Goal: Navigation & Orientation: Find specific page/section

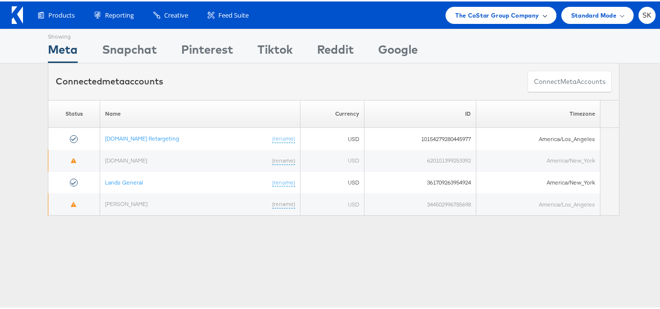
click at [490, 13] on span "The CoStar Group Company" at bounding box center [497, 14] width 84 height 10
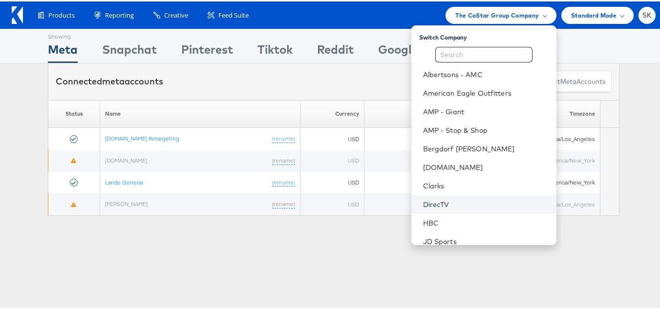
click at [434, 201] on link "DirecTV" at bounding box center [486, 203] width 126 height 10
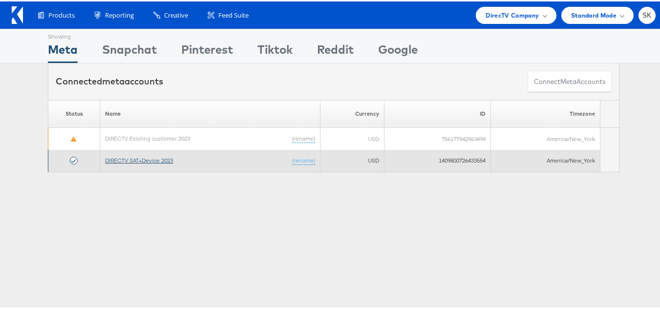
click at [131, 159] on link "DIRECTV SAT+Device 2023" at bounding box center [139, 158] width 68 height 7
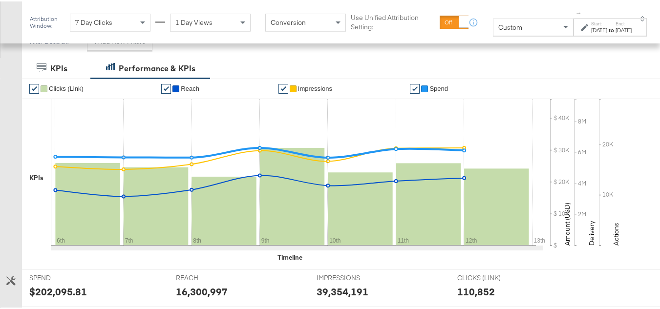
click at [495, 20] on div "Custom" at bounding box center [534, 26] width 80 height 17
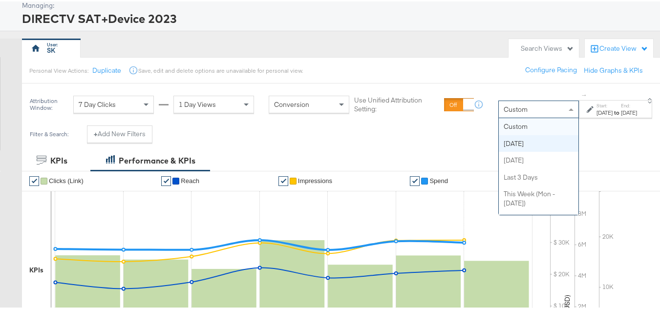
scroll to position [98, 0]
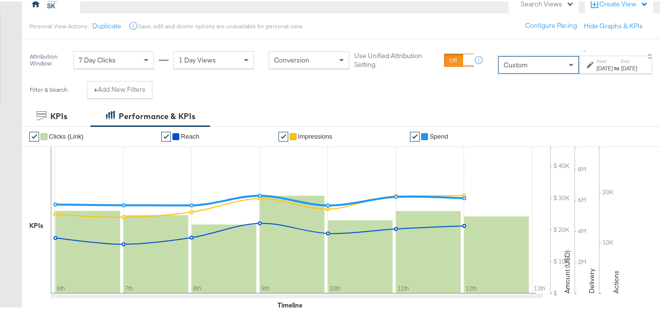
click at [508, 70] on div "Custom" at bounding box center [539, 63] width 80 height 17
click at [597, 65] on div "Oct 14th 2025" at bounding box center [605, 67] width 16 height 8
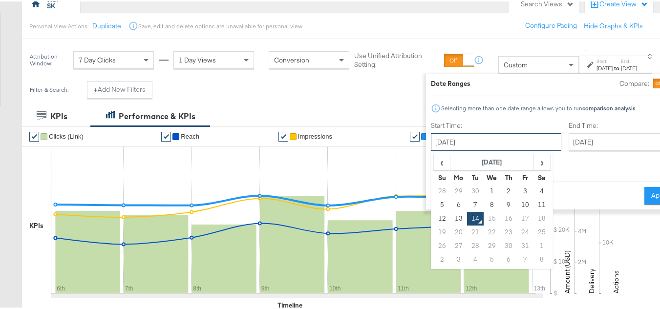
click at [433, 133] on input "October 14th 2025" at bounding box center [496, 141] width 130 height 18
click at [475, 153] on th "October 2025" at bounding box center [493, 161] width 84 height 17
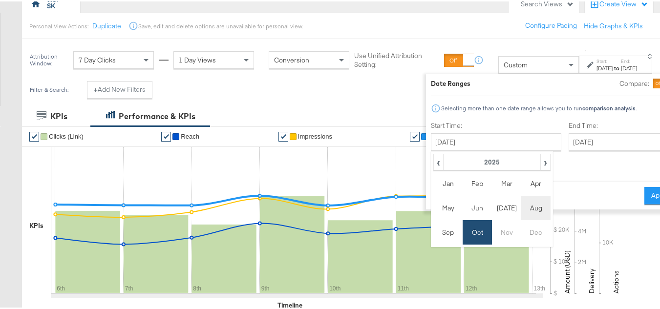
click at [521, 209] on td "Aug" at bounding box center [535, 206] width 29 height 24
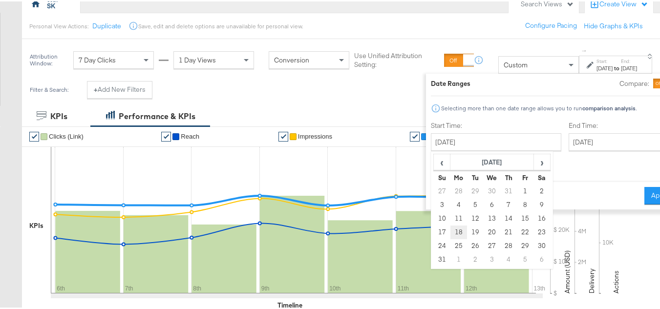
click at [451, 228] on td "18" at bounding box center [459, 231] width 17 height 14
type input "August 18th 2025"
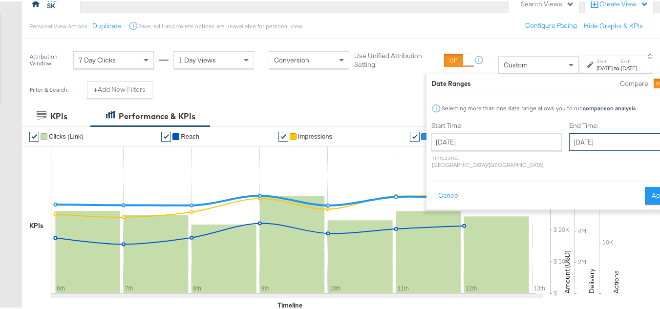
click at [591, 133] on input "October 14th 2025" at bounding box center [620, 141] width 103 height 18
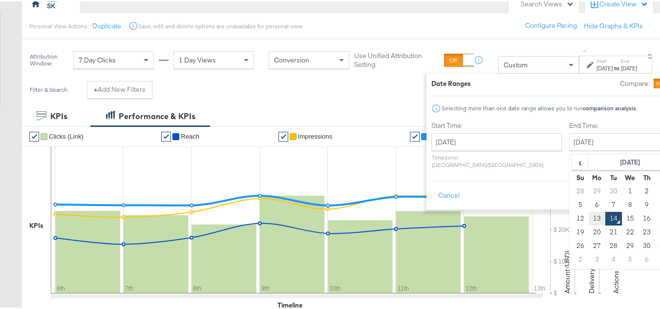
click at [589, 218] on td "13" at bounding box center [597, 218] width 17 height 14
type input "October 13th 2025"
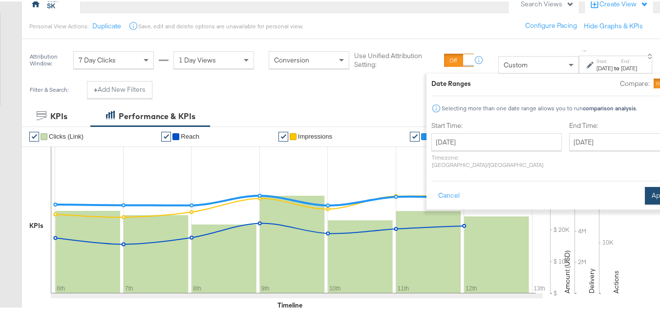
click at [645, 194] on button "Apply" at bounding box center [660, 195] width 31 height 18
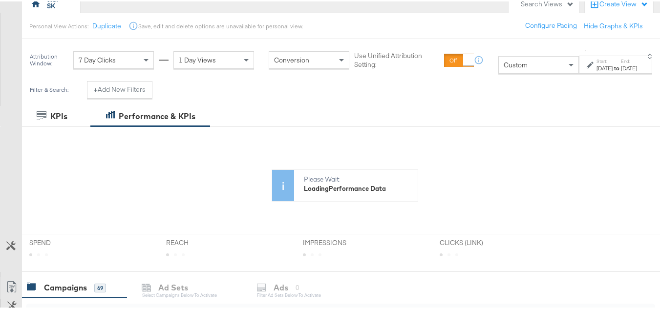
click at [624, 190] on icon at bounding box center [344, 191] width 645 height 59
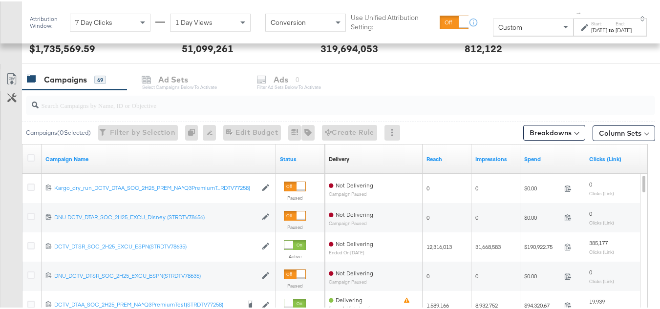
scroll to position [293, 0]
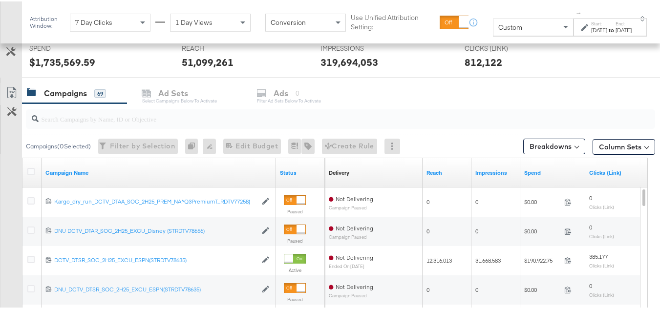
click at [87, 122] on input "search" at bounding box center [319, 113] width 561 height 19
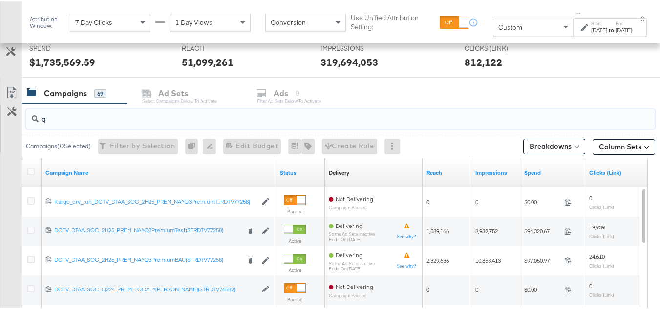
scroll to position [376, 0]
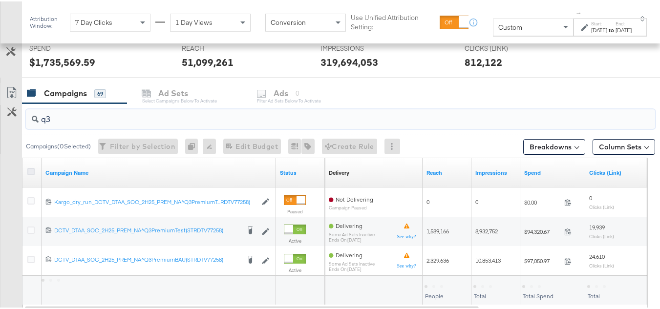
type input "q3"
click at [31, 171] on icon at bounding box center [30, 170] width 7 height 7
click at [0, 0] on input "checkbox" at bounding box center [0, 0] width 0 height 0
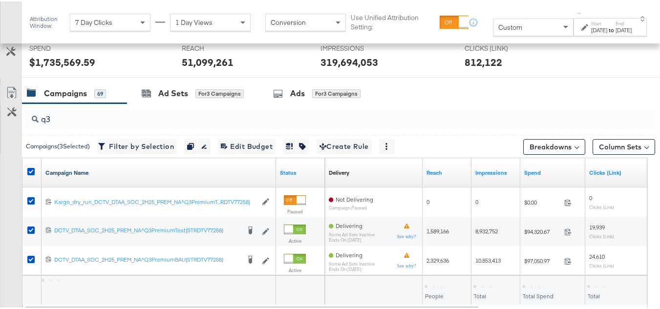
click at [92, 171] on link "Campaign Name" at bounding box center [158, 172] width 227 height 8
click at [90, 174] on link "Campaign Name ↓" at bounding box center [158, 172] width 227 height 8
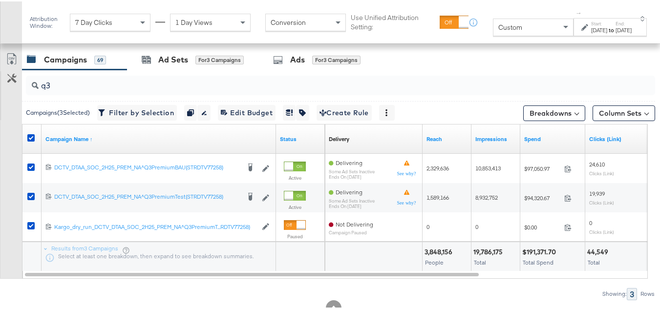
scroll to position [425, 0]
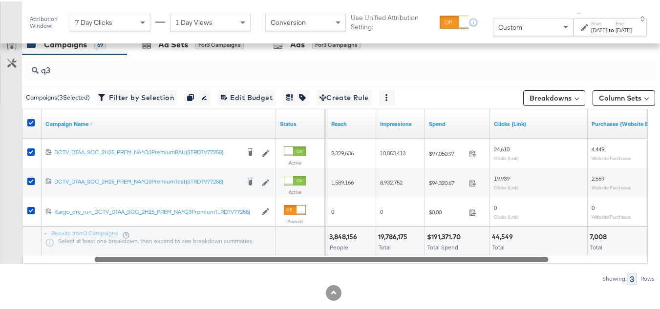
drag, startPoint x: 264, startPoint y: 258, endPoint x: 320, endPoint y: 248, distance: 56.6
click at [320, 248] on div "Campaign Name ↑ Status Delivery Sorting Unavailable Reach Impressions Spend Cli…" at bounding box center [335, 184] width 626 height 155
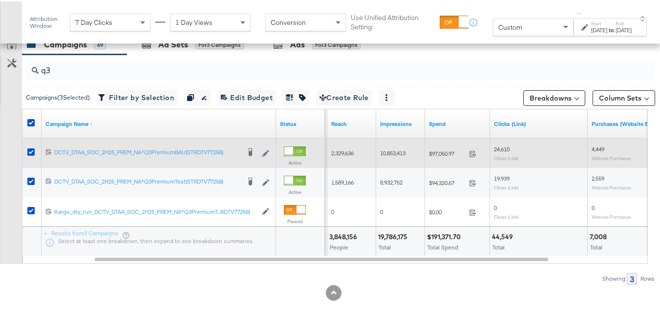
click at [443, 150] on span "$97,050.97" at bounding box center [447, 152] width 36 height 7
copy div "$97,050.97"
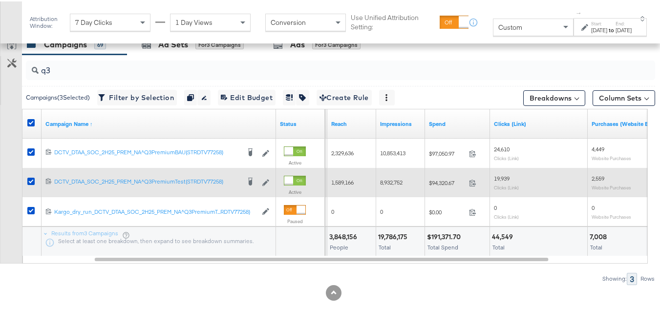
click at [436, 181] on span "$94,320.67" at bounding box center [447, 181] width 36 height 7
copy div "$94,320.67"
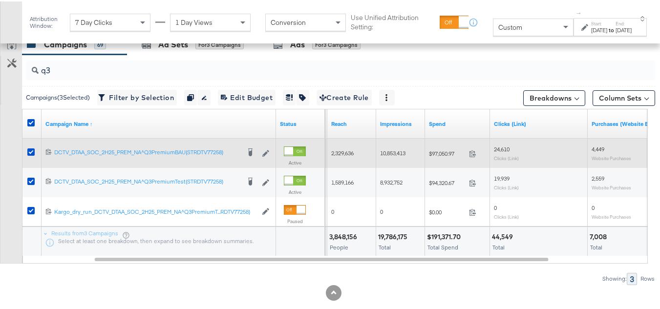
click at [346, 155] on span "2,329,636" at bounding box center [342, 151] width 22 height 7
copy span "2,329,636"
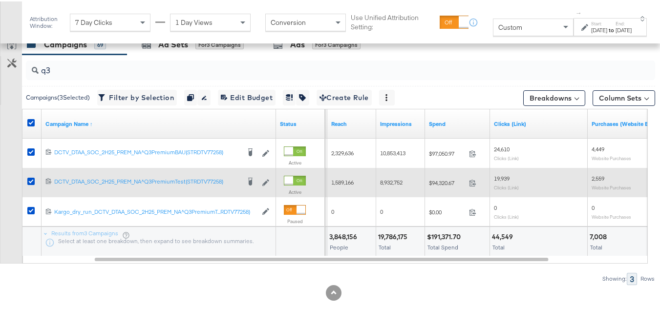
click at [341, 177] on div "1,589,166" at bounding box center [351, 181] width 49 height 16
copy span "1,589,166"
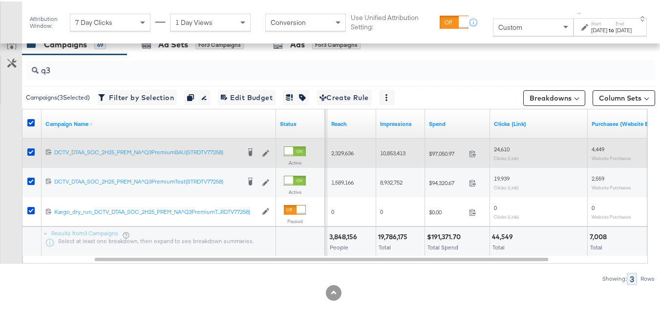
click at [389, 152] on span "10,853,413" at bounding box center [392, 151] width 25 height 7
copy span "10,853,413"
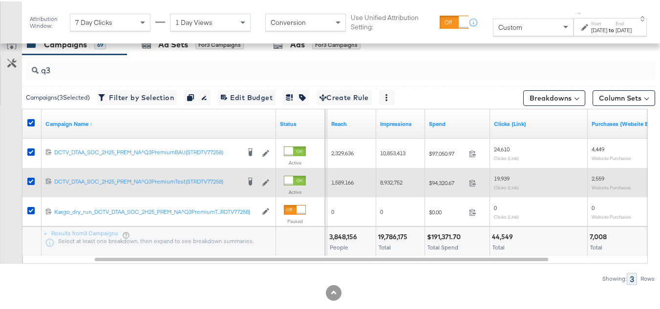
click at [393, 178] on span "8,932,752" at bounding box center [391, 180] width 22 height 7
copy span "8,932,752"
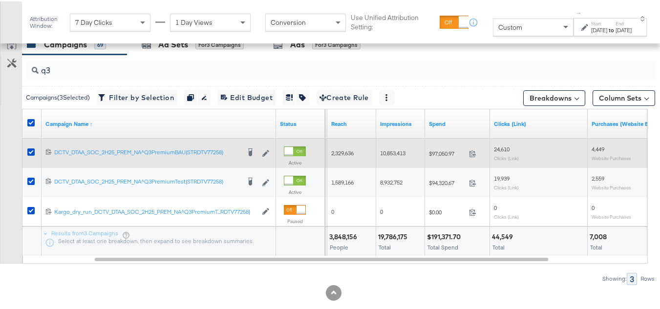
click at [496, 152] on div "24,610 Clicks (Link)" at bounding box center [539, 151] width 90 height 15
click at [496, 146] on span "24,610" at bounding box center [502, 147] width 16 height 7
copy span "24,610"
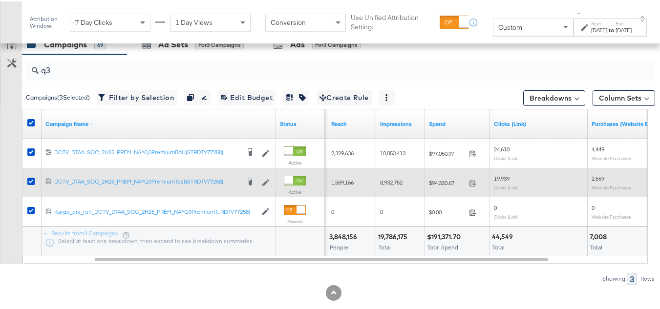
click at [498, 180] on span "19,939" at bounding box center [502, 176] width 16 height 7
copy span "19,939"
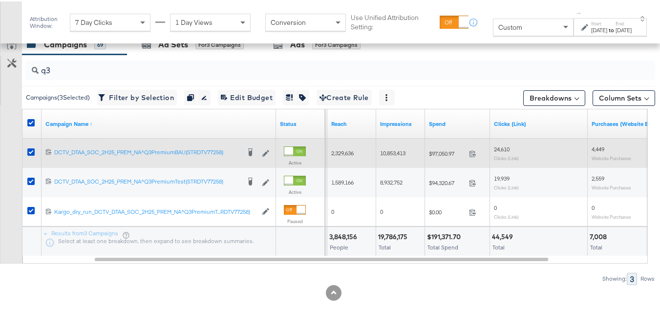
click at [603, 149] on span "4,449" at bounding box center [598, 147] width 13 height 7
copy span "4,449"
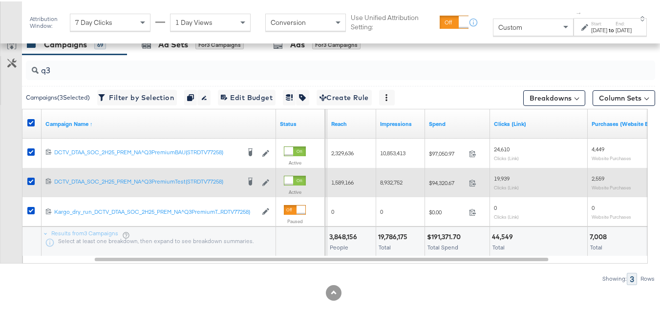
click at [599, 180] on span "2,559" at bounding box center [598, 176] width 13 height 7
copy span "2,559"
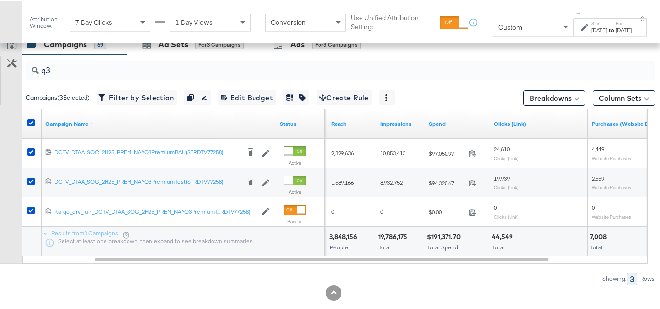
click at [499, 243] on span "Total" at bounding box center [499, 245] width 12 height 7
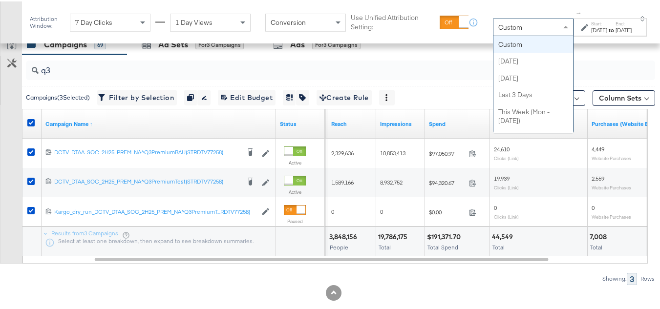
click at [514, 30] on div "Custom" at bounding box center [534, 26] width 80 height 17
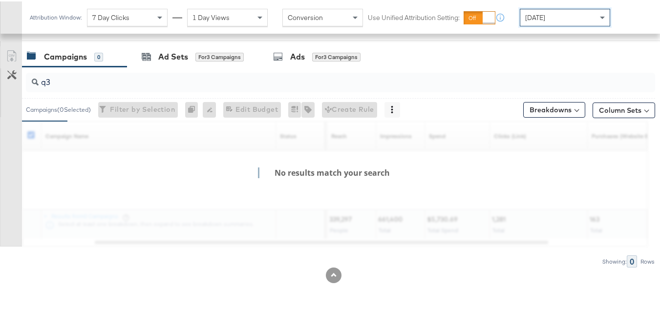
scroll to position [415, 0]
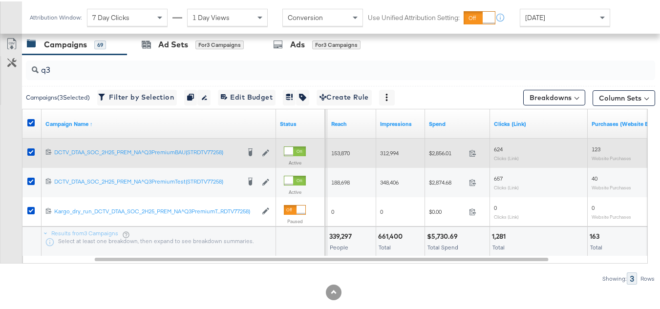
click at [439, 142] on div "$2,856.01 2856.01" at bounding box center [457, 151] width 65 height 29
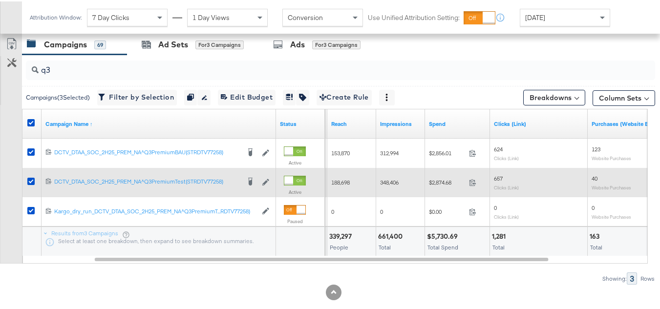
click at [445, 176] on div "$2,874.68 2874.68" at bounding box center [457, 180] width 65 height 15
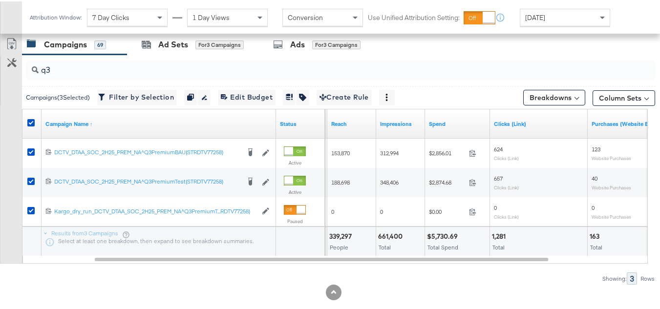
click at [481, 249] on div "Total Spend" at bounding box center [457, 246] width 61 height 7
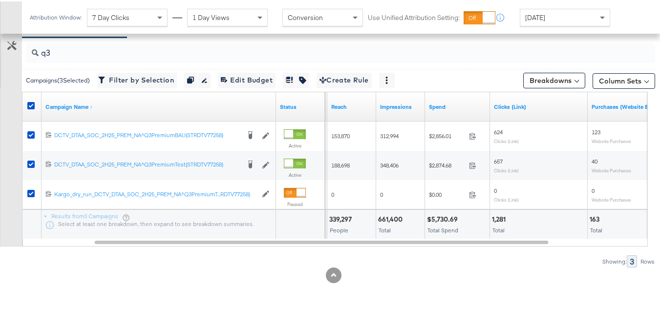
scroll to position [0, 0]
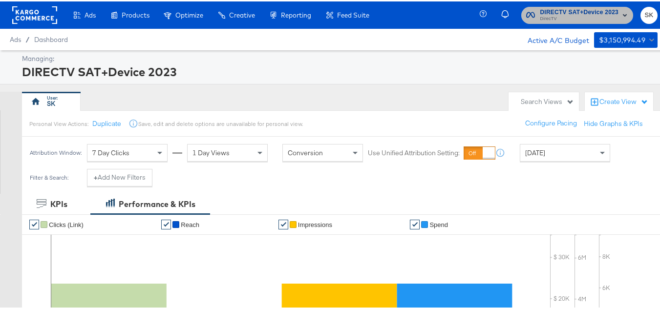
click at [548, 13] on span "DIRECTV SAT+Device 2023" at bounding box center [579, 11] width 79 height 10
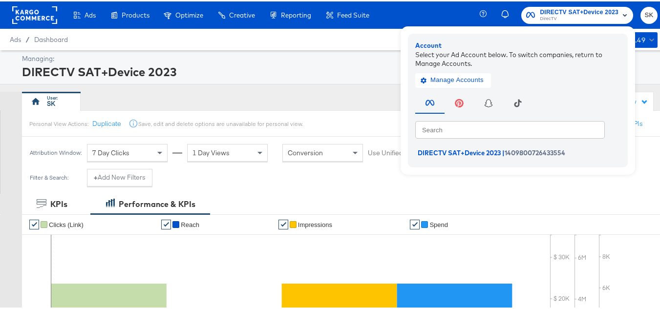
click at [39, 13] on rect at bounding box center [34, 14] width 45 height 18
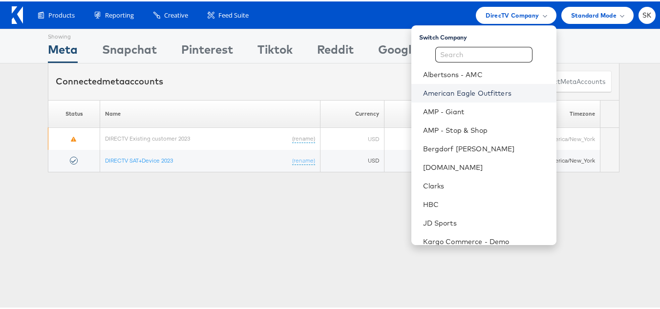
click at [465, 94] on link "American Eagle Outfitters" at bounding box center [486, 92] width 126 height 10
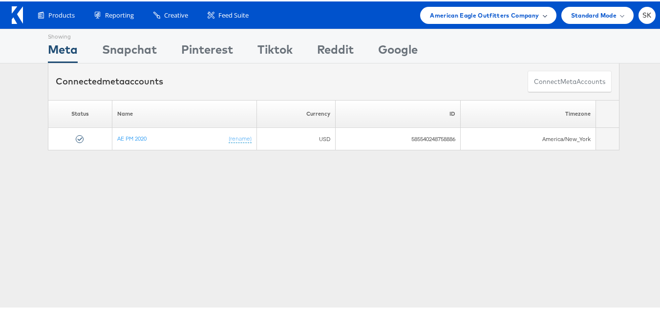
drag, startPoint x: 507, startPoint y: 11, endPoint x: 495, endPoint y: 21, distance: 15.6
click at [507, 11] on span "American Eagle Outfitters Company" at bounding box center [484, 14] width 109 height 10
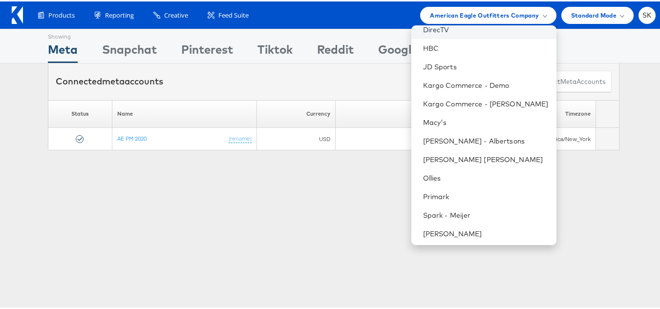
scroll to position [195, 0]
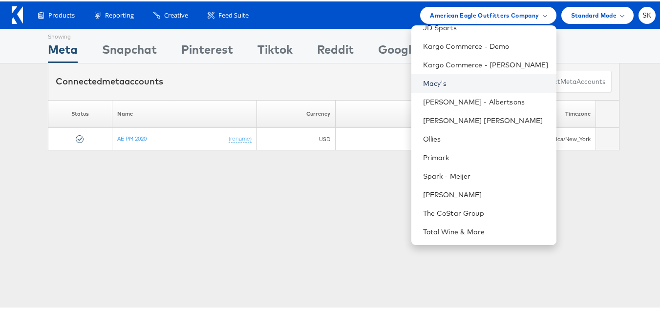
click at [428, 86] on link "Macy's" at bounding box center [486, 82] width 126 height 10
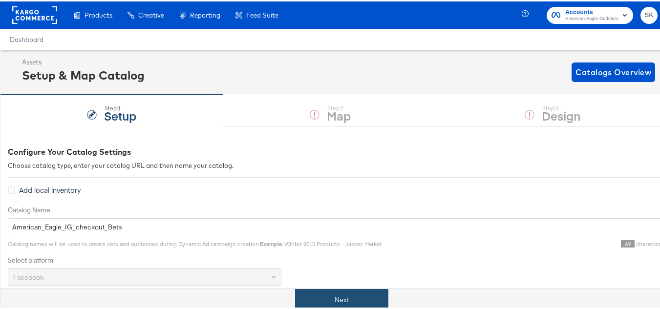
click at [332, 296] on button "Next" at bounding box center [341, 299] width 93 height 22
click at [312, 300] on button "Next" at bounding box center [341, 299] width 93 height 22
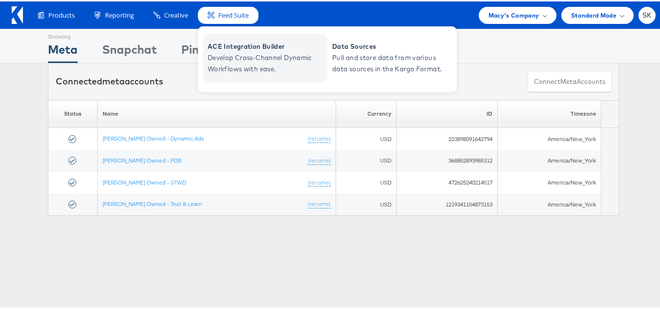
click at [233, 41] on span "ACE Integration Builder" at bounding box center [266, 45] width 117 height 11
